Goal: Task Accomplishment & Management: Use online tool/utility

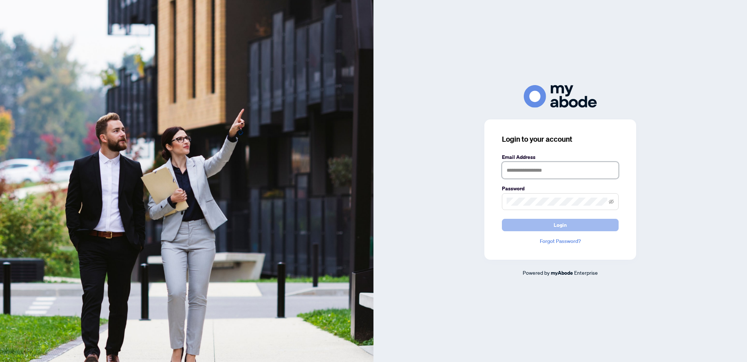
type input "**********"
click at [552, 227] on button "Login" at bounding box center [560, 225] width 117 height 12
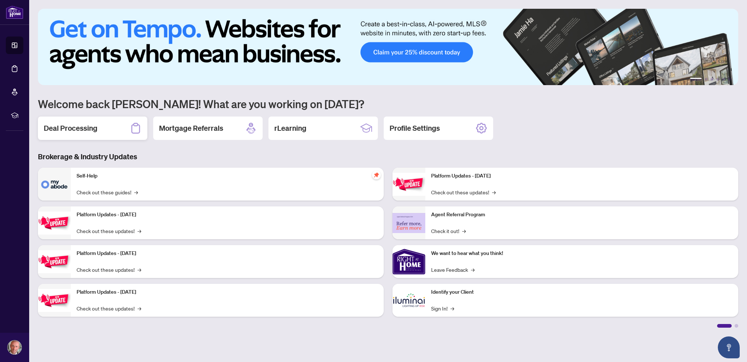
click at [114, 125] on div "Deal Processing" at bounding box center [92, 127] width 109 height 23
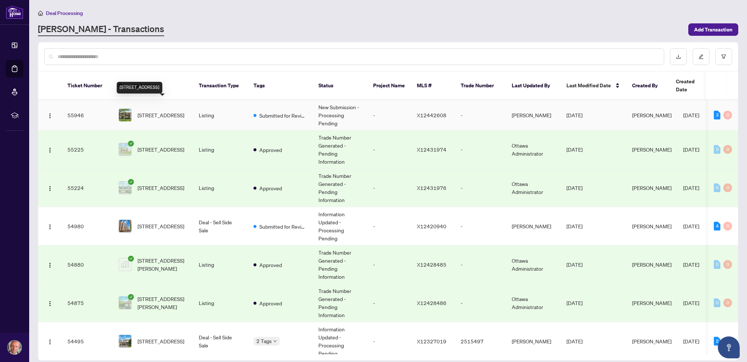
click at [174, 111] on span "[STREET_ADDRESS]" at bounding box center [161, 115] width 47 height 8
